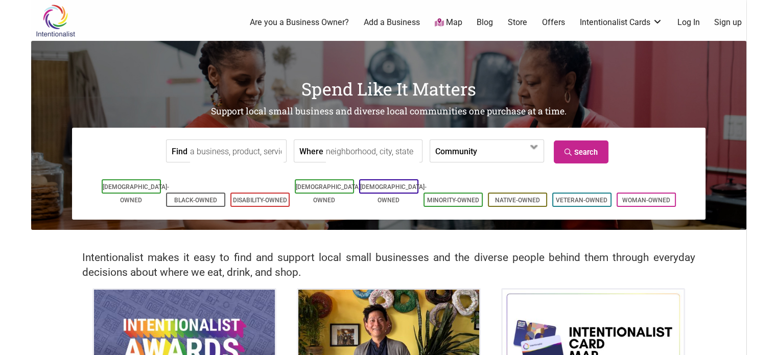
click at [330, 159] on input "Where" at bounding box center [373, 151] width 94 height 23
click at [449, 149] on label "Community" at bounding box center [456, 151] width 42 height 22
click at [386, 147] on input "Where" at bounding box center [373, 151] width 94 height 23
type input "[GEOGRAPHIC_DATA], [GEOGRAPHIC_DATA], [GEOGRAPHIC_DATA]"
click at [579, 164] on link "Search" at bounding box center [581, 152] width 55 height 23
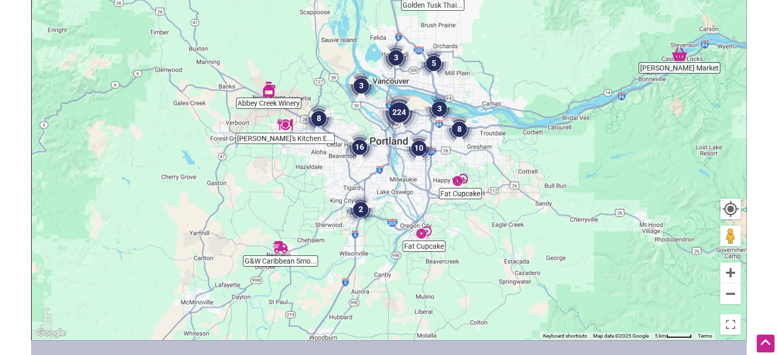
scroll to position [218, 0]
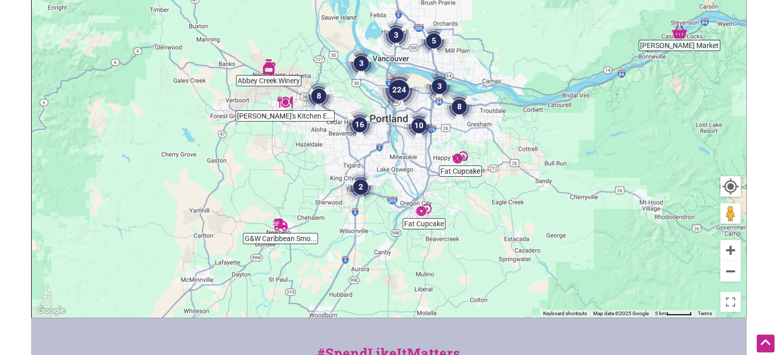
click at [395, 87] on img "224" at bounding box center [399, 89] width 49 height 49
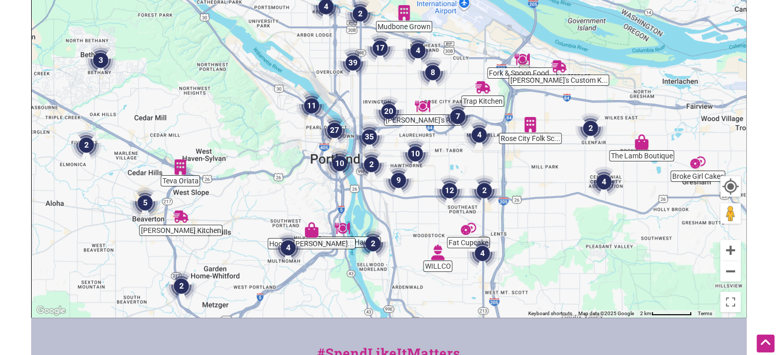
click at [147, 207] on img "5" at bounding box center [145, 202] width 39 height 39
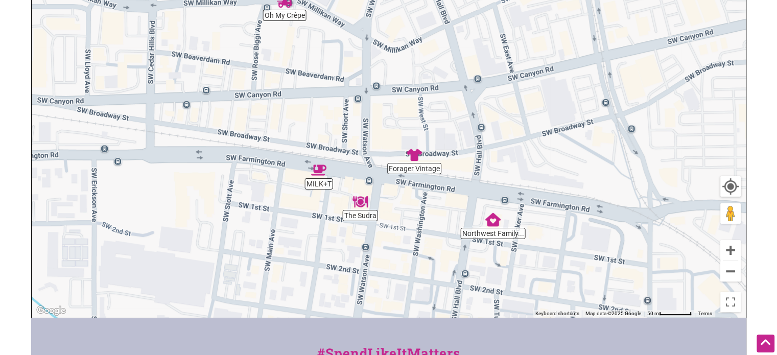
click at [494, 224] on img "Northwest Family Acupuncture" at bounding box center [493, 220] width 24 height 24
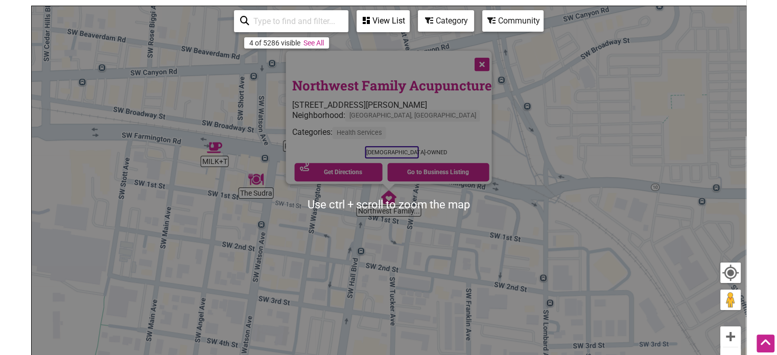
scroll to position [131, 0]
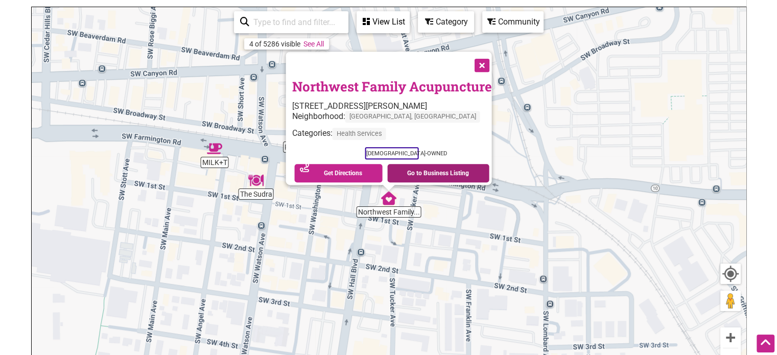
click at [458, 168] on link "Go to Business Listing" at bounding box center [438, 173] width 102 height 18
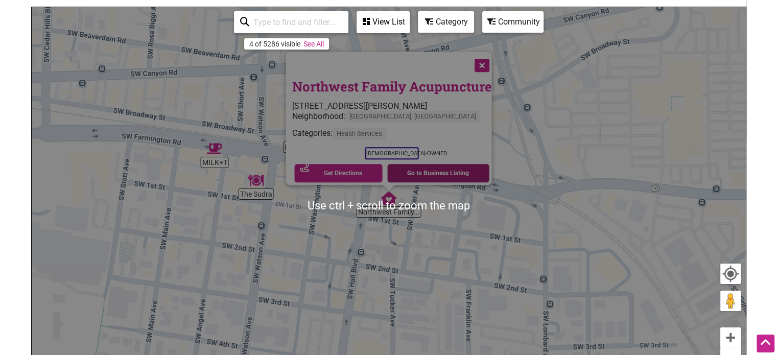
scroll to position [424, 0]
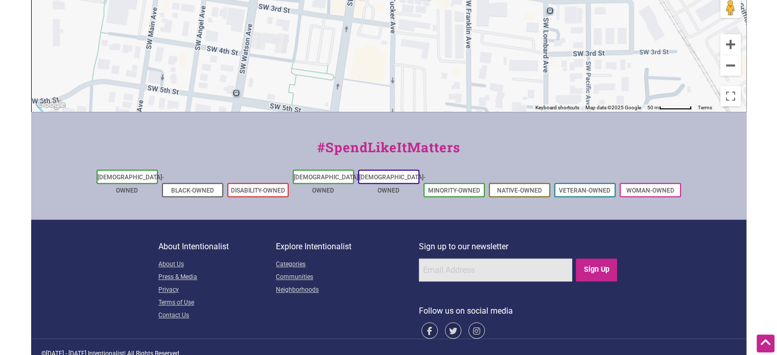
click at [497, 262] on input "email" at bounding box center [495, 270] width 153 height 23
type input "elai323@gmail.com"
click at [595, 259] on input "Sign Up" at bounding box center [596, 270] width 41 height 23
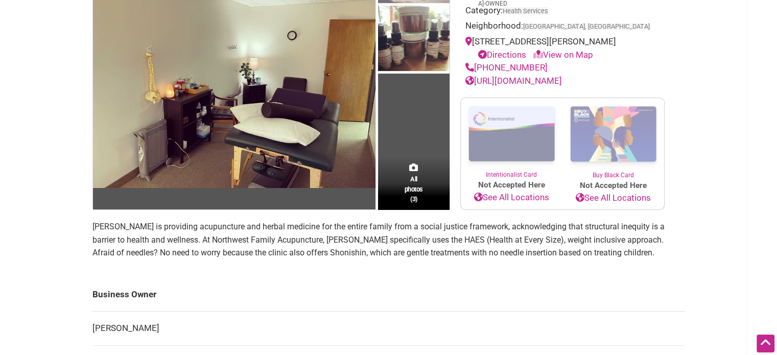
scroll to position [131, 0]
